Goal: Check status: Check status

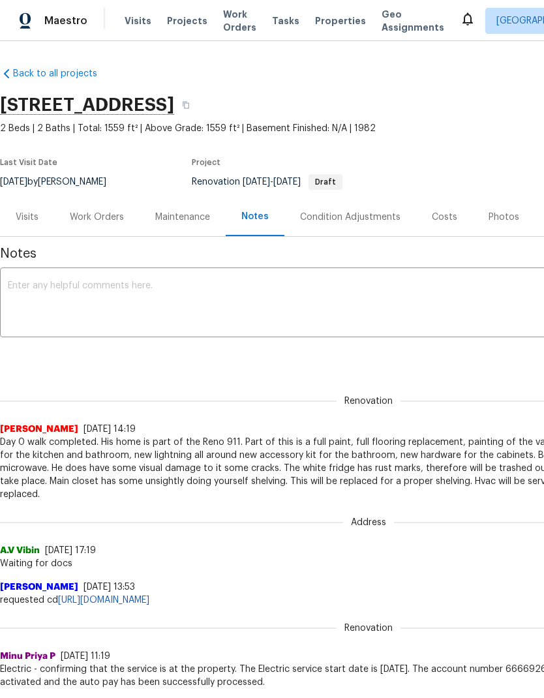
click at [85, 222] on div "Work Orders" at bounding box center [97, 217] width 54 height 13
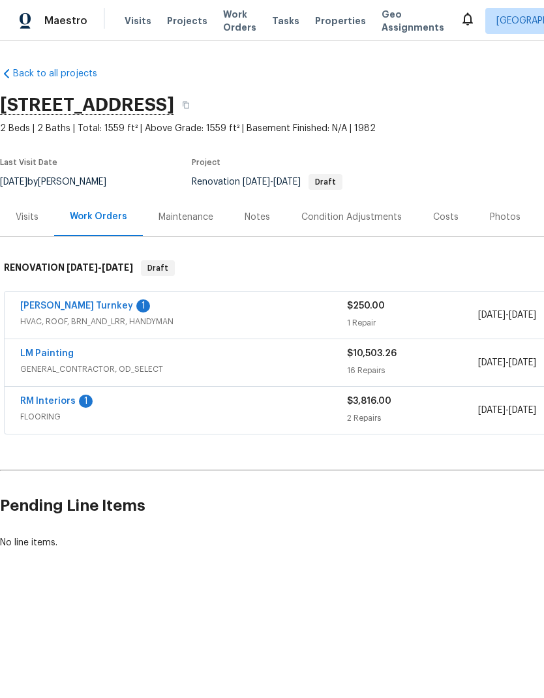
click at [53, 306] on link "[PERSON_NAME] Turnkey" at bounding box center [76, 305] width 113 height 9
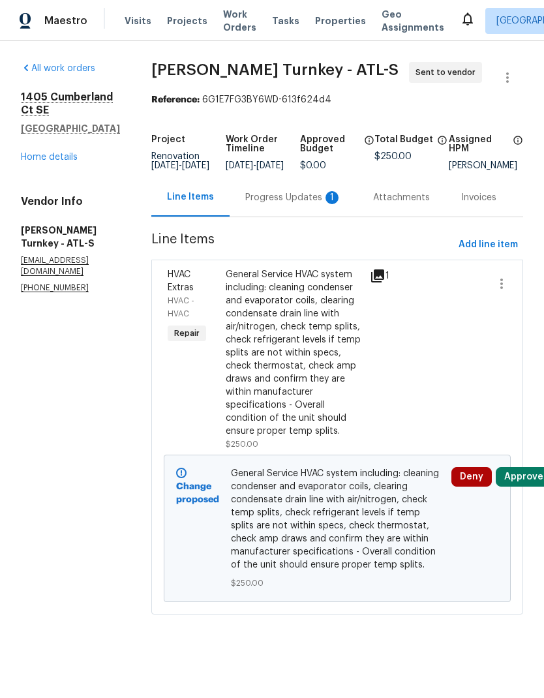
click at [259, 204] on div "Progress Updates 1" at bounding box center [293, 197] width 96 height 13
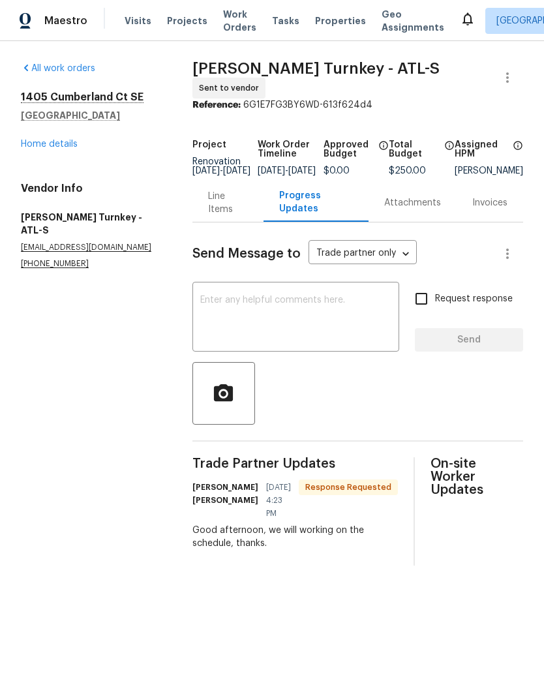
click at [61, 147] on link "Home details" at bounding box center [49, 144] width 57 height 9
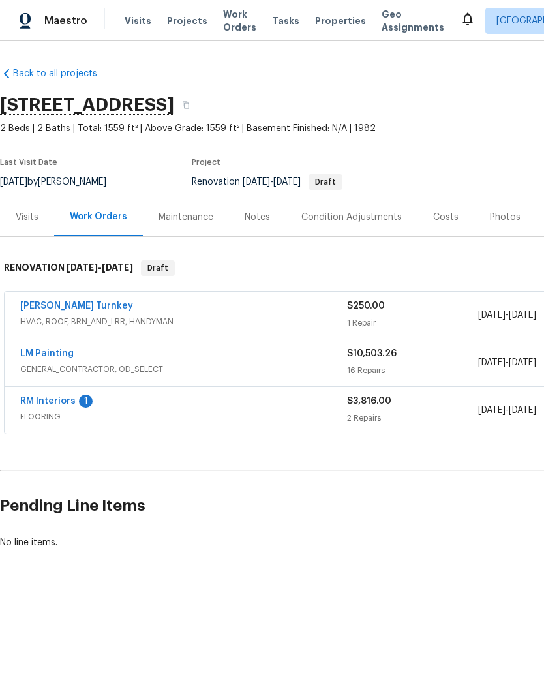
click at [60, 398] on link "RM Interiors" at bounding box center [47, 400] width 55 height 9
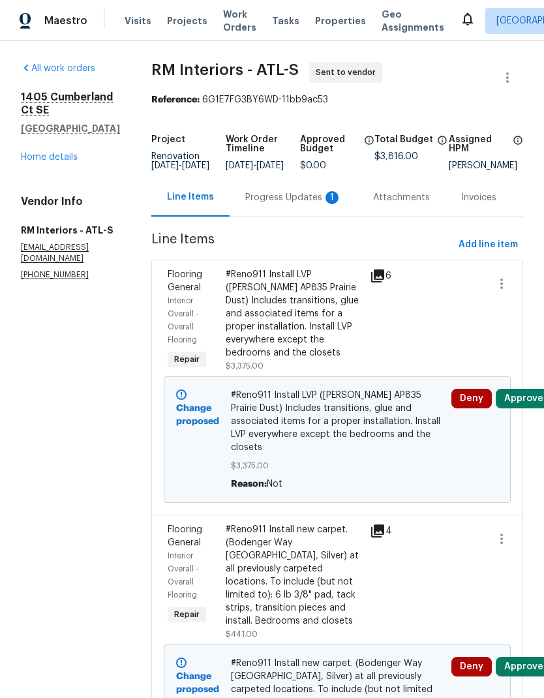
click at [295, 204] on div "Progress Updates 1" at bounding box center [293, 197] width 96 height 13
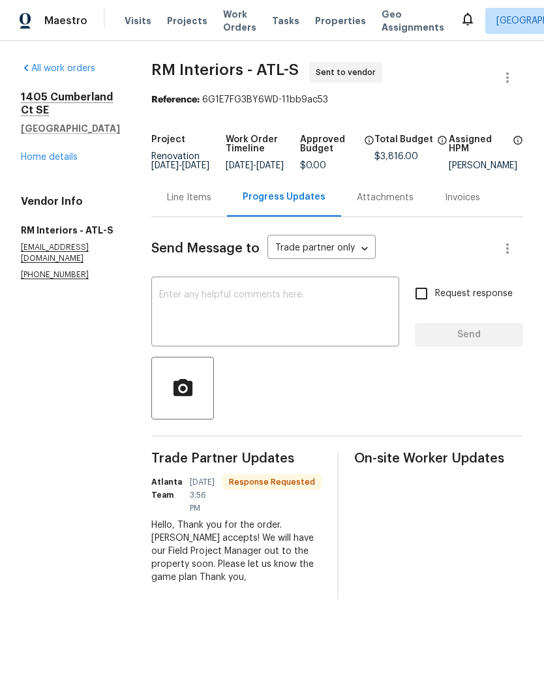
click at [44, 158] on link "Home details" at bounding box center [49, 157] width 57 height 9
